Goal: Transaction & Acquisition: Purchase product/service

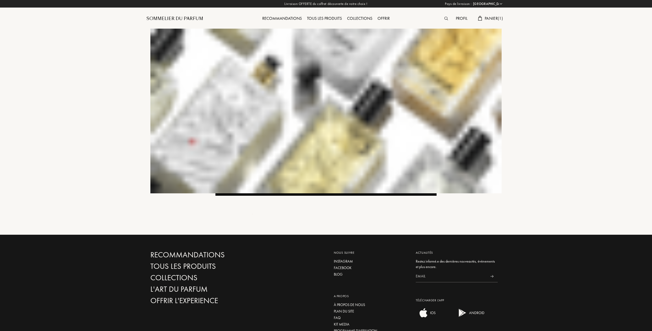
select select "CH"
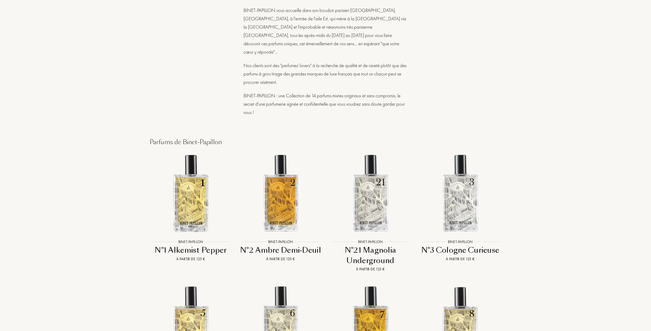
scroll to position [709, 0]
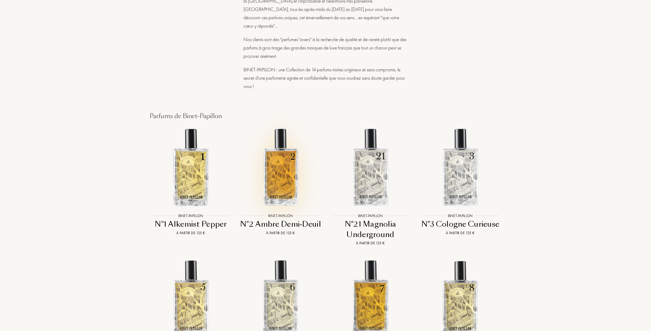
click at [279, 137] on img at bounding box center [280, 166] width 81 height 81
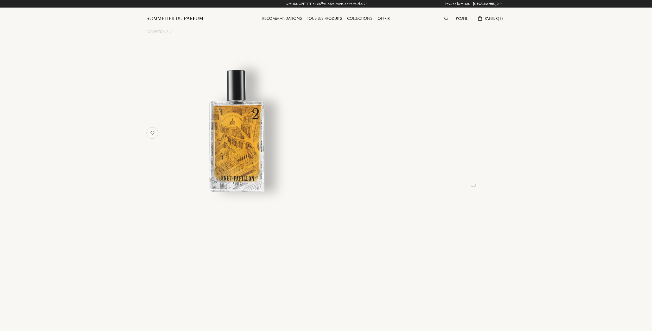
select select "CH"
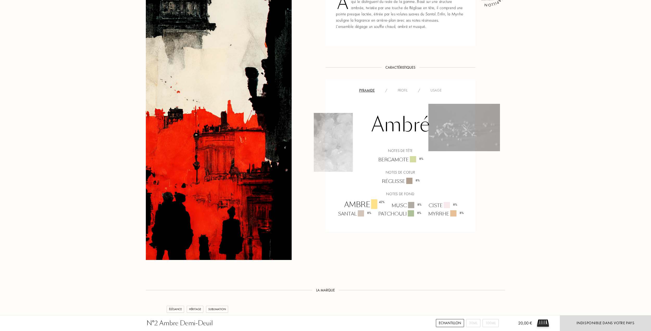
scroll to position [286, 0]
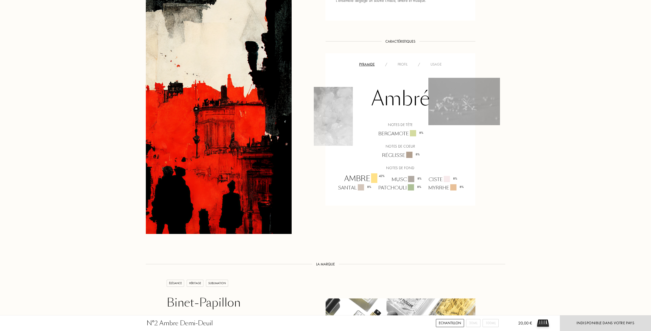
click at [401, 62] on div "Profil" at bounding box center [402, 64] width 20 height 5
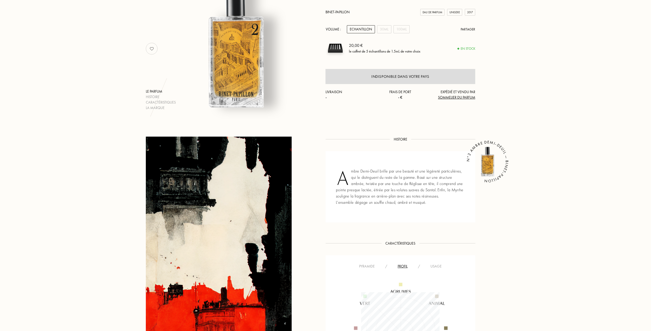
scroll to position [58, 0]
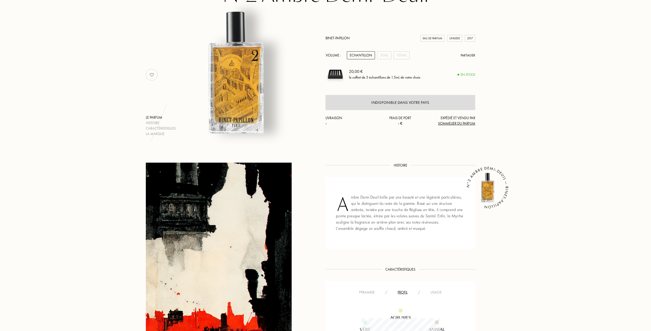
click at [365, 55] on div "Echantillon" at bounding box center [361, 55] width 28 height 8
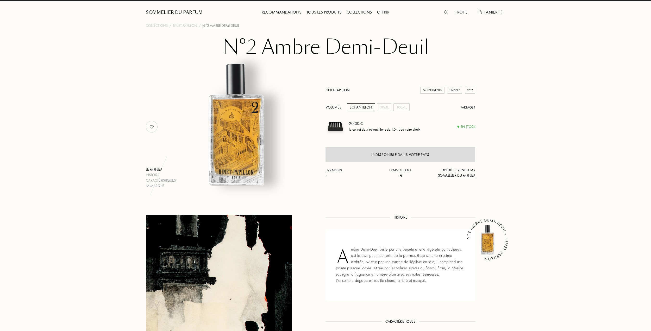
scroll to position [0, 0]
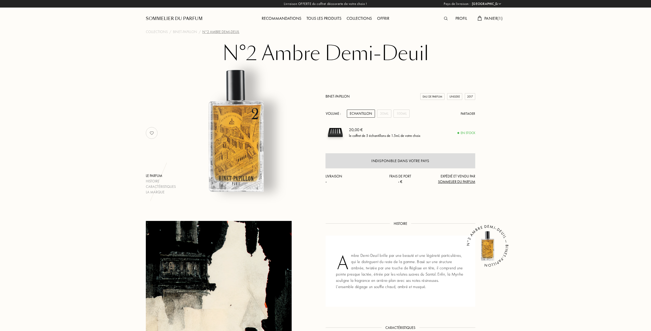
click at [489, 19] on span "Panier ( 1 )" at bounding box center [493, 18] width 18 height 5
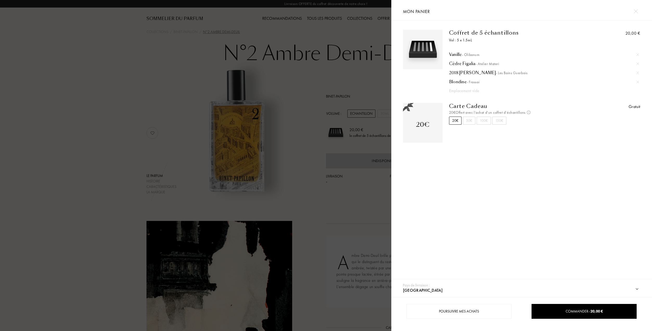
click at [638, 83] on img at bounding box center [638, 82] width 3 height 3
click at [298, 84] on div at bounding box center [195, 165] width 391 height 331
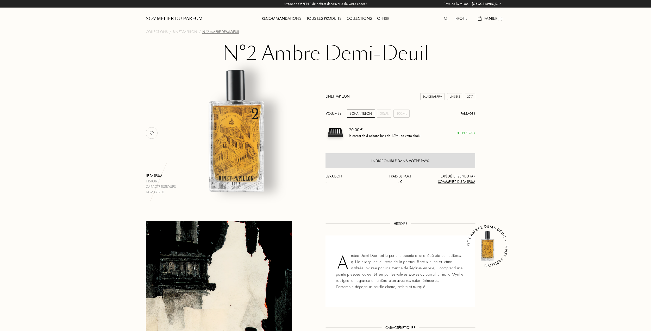
click at [358, 112] on div "Echantillon" at bounding box center [361, 114] width 28 height 8
